Goal: Check status: Check status

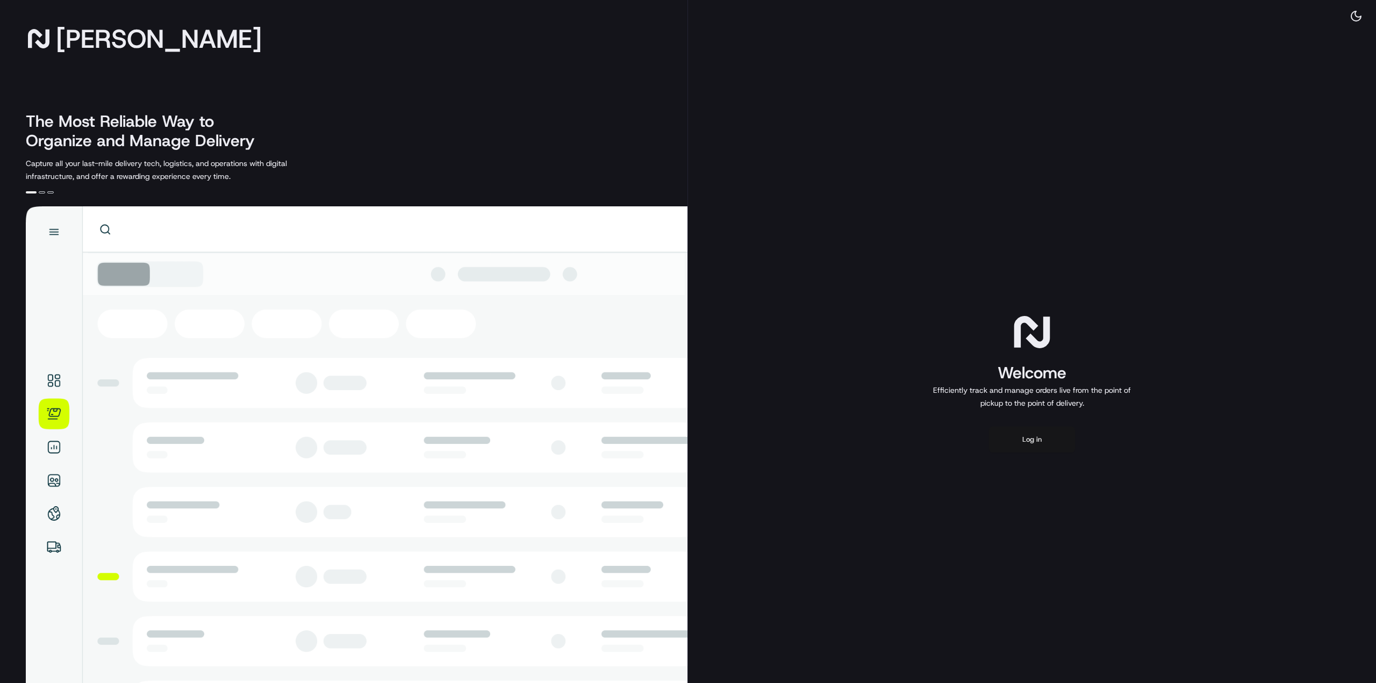
click at [1017, 434] on button "Log in" at bounding box center [1032, 440] width 86 height 26
